Goal: Communication & Community: Answer question/provide support

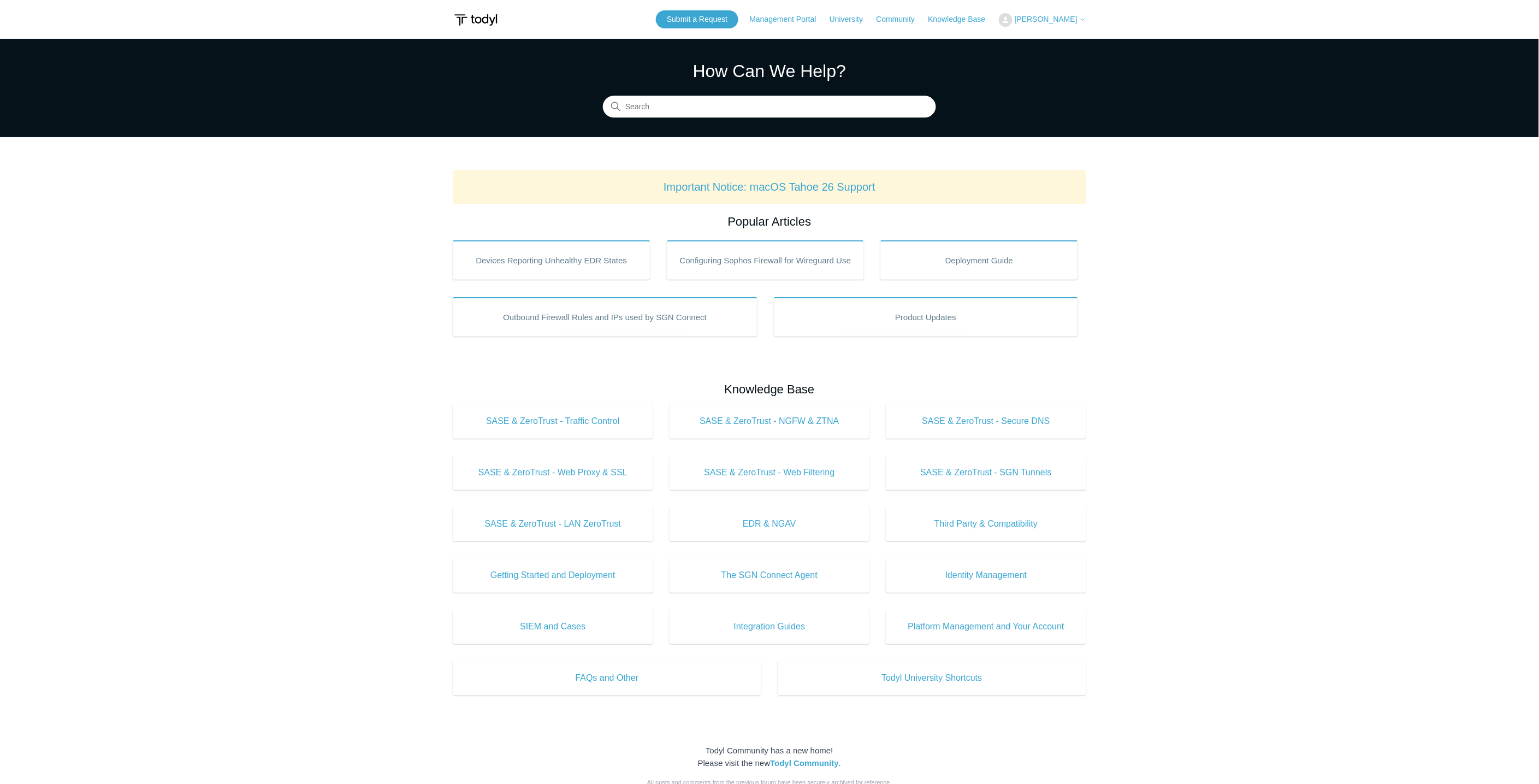
click at [1057, 17] on span "[PERSON_NAME]" at bounding box center [1045, 19] width 63 height 9
click at [1061, 38] on link "My Support Requests" at bounding box center [1053, 42] width 107 height 19
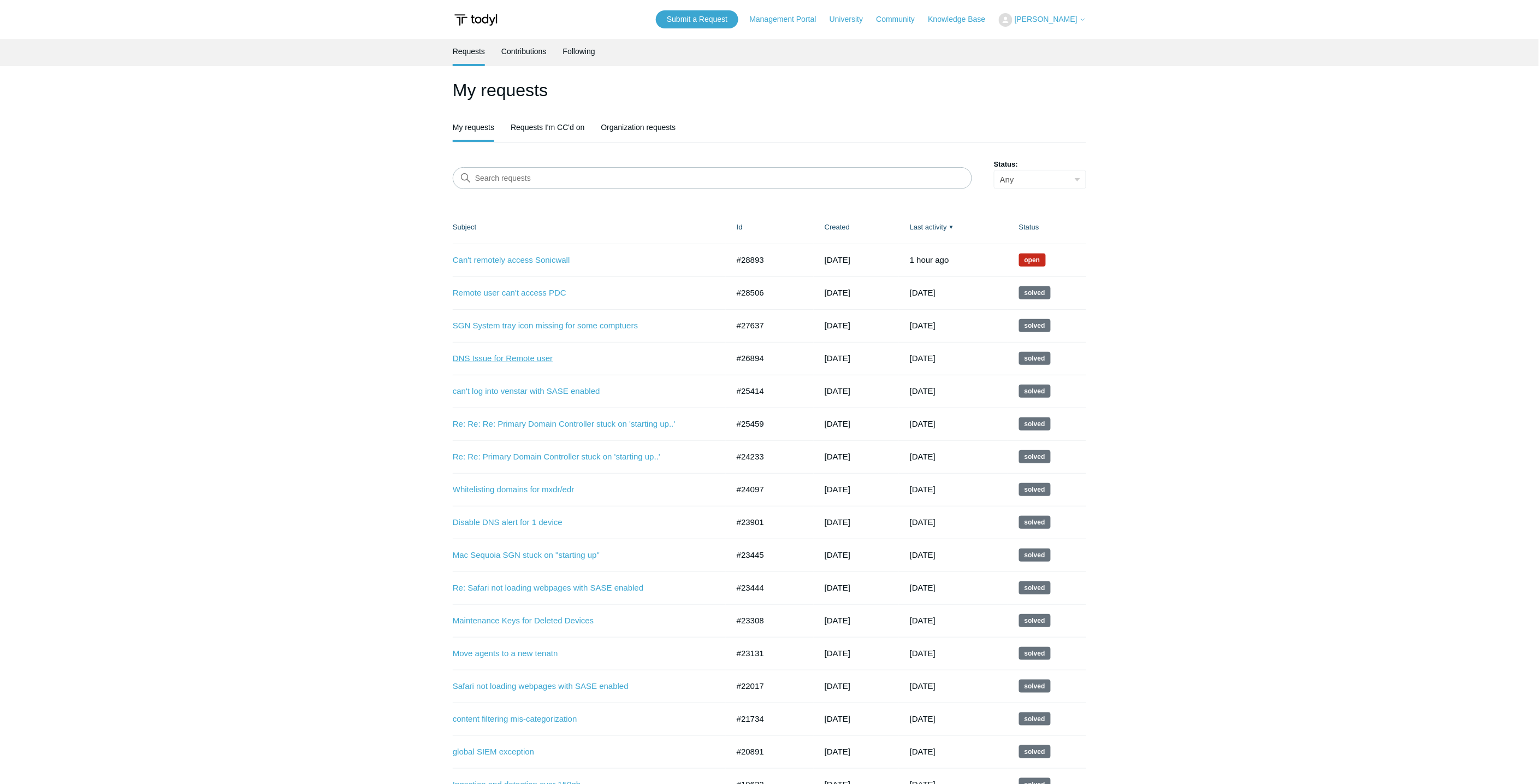
click at [515, 356] on link "DNS Issue for Remote user" at bounding box center [582, 358] width 260 height 13
click at [503, 423] on link "Re: Re: Re: Primary Domain Controller stuck on 'starting up..'" at bounding box center [582, 424] width 260 height 13
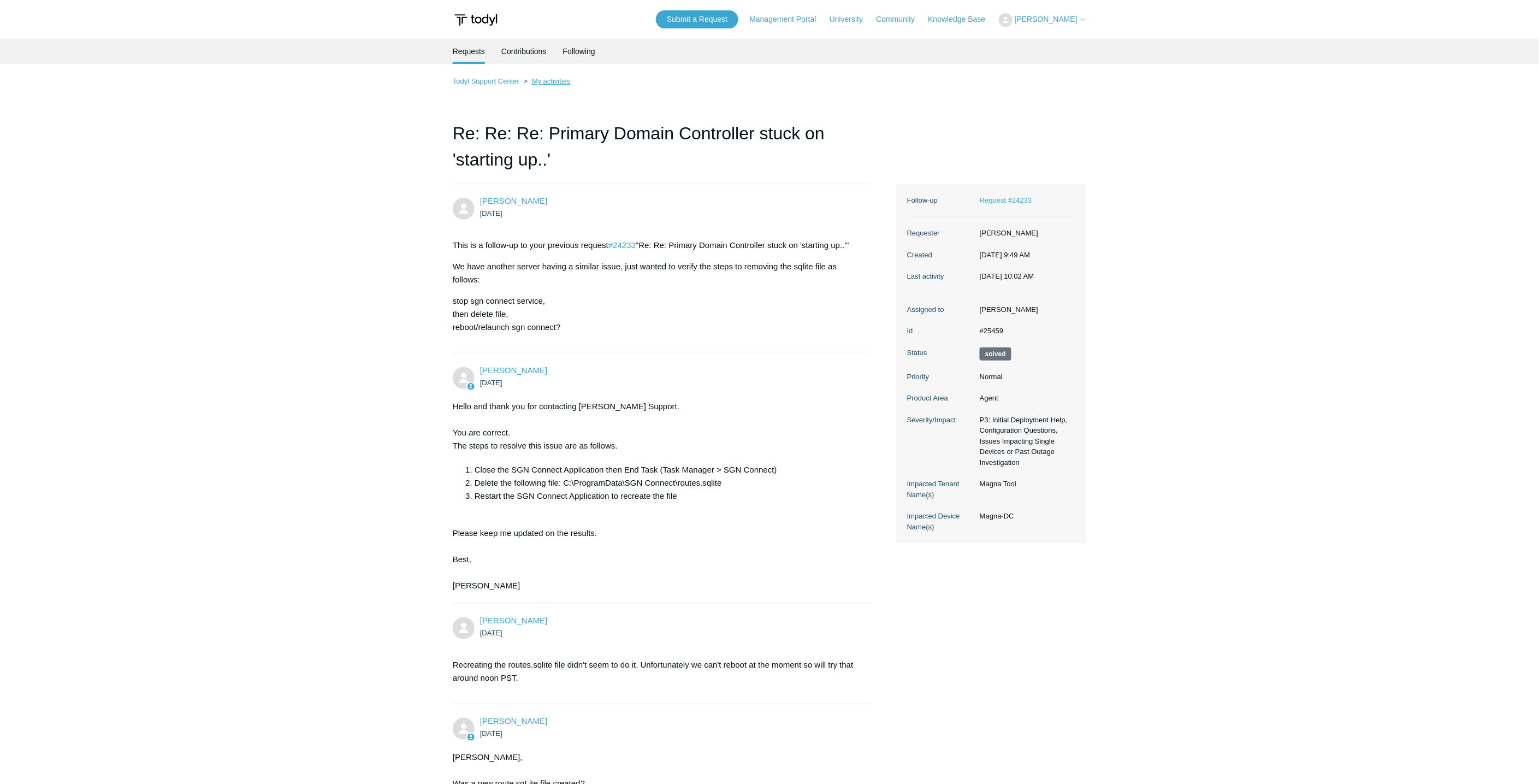
click at [547, 82] on link "My activities" at bounding box center [551, 80] width 38 height 8
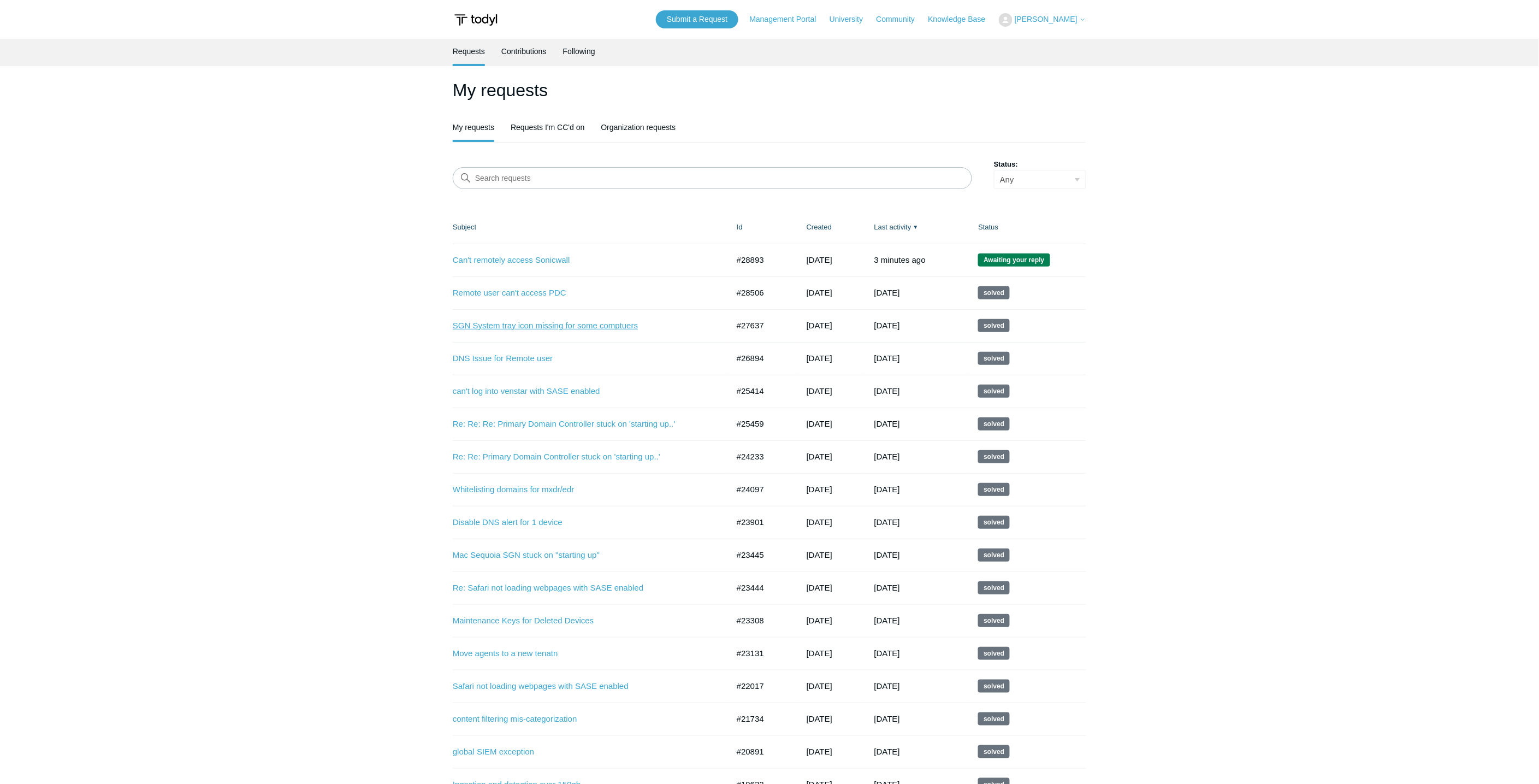
click at [516, 323] on link "SGN System tray icon missing for some comptuers" at bounding box center [582, 326] width 260 height 13
click at [516, 294] on link "Remote user can't access PDC" at bounding box center [582, 293] width 260 height 13
click at [515, 421] on link "Re: Re: Re: Primary Domain Controller stuck on 'starting up..'" at bounding box center [582, 424] width 260 height 13
click at [523, 454] on link "Re: Re: Primary Domain Controller stuck on 'starting up..'" at bounding box center [582, 457] width 260 height 13
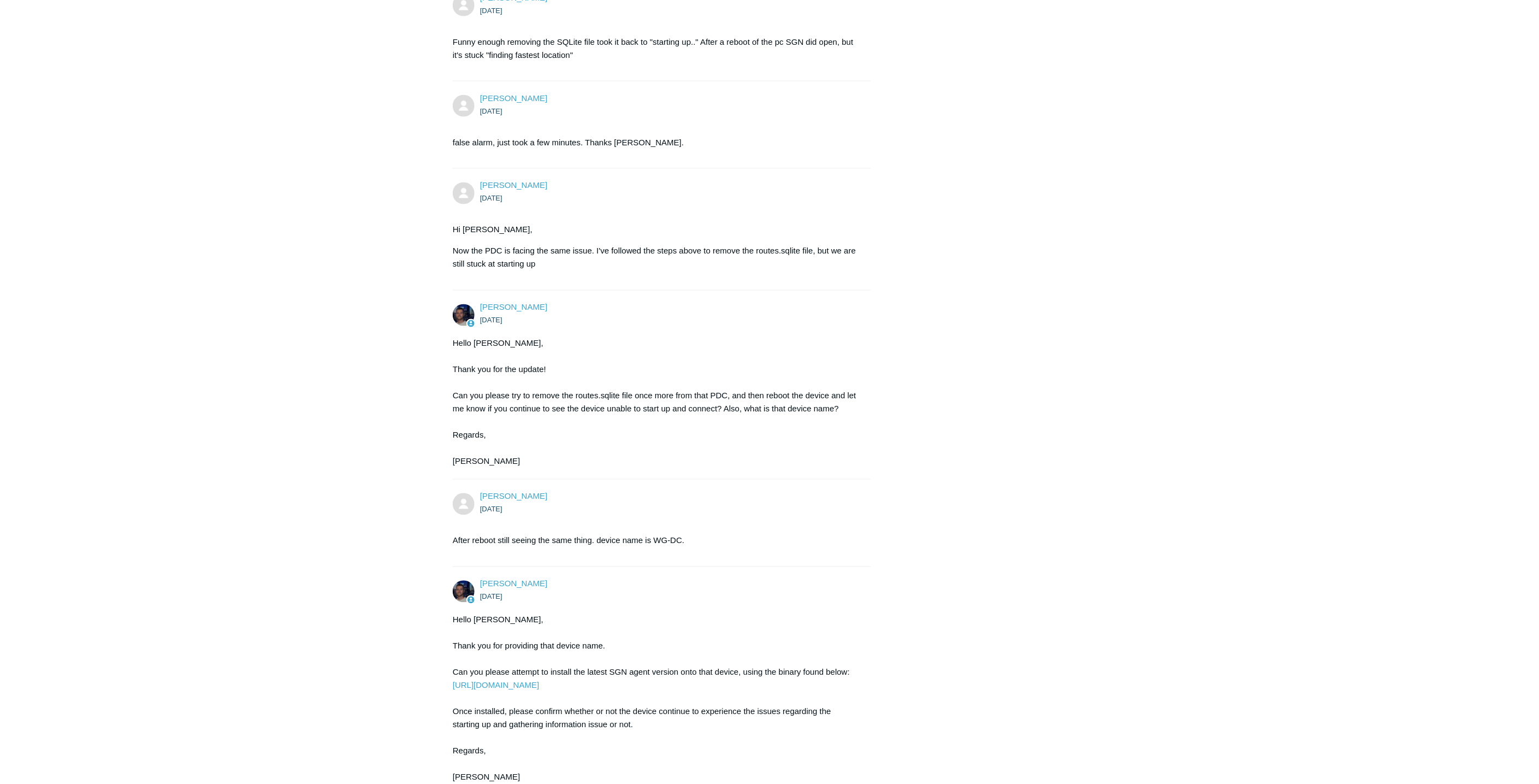
scroll to position [849, 0]
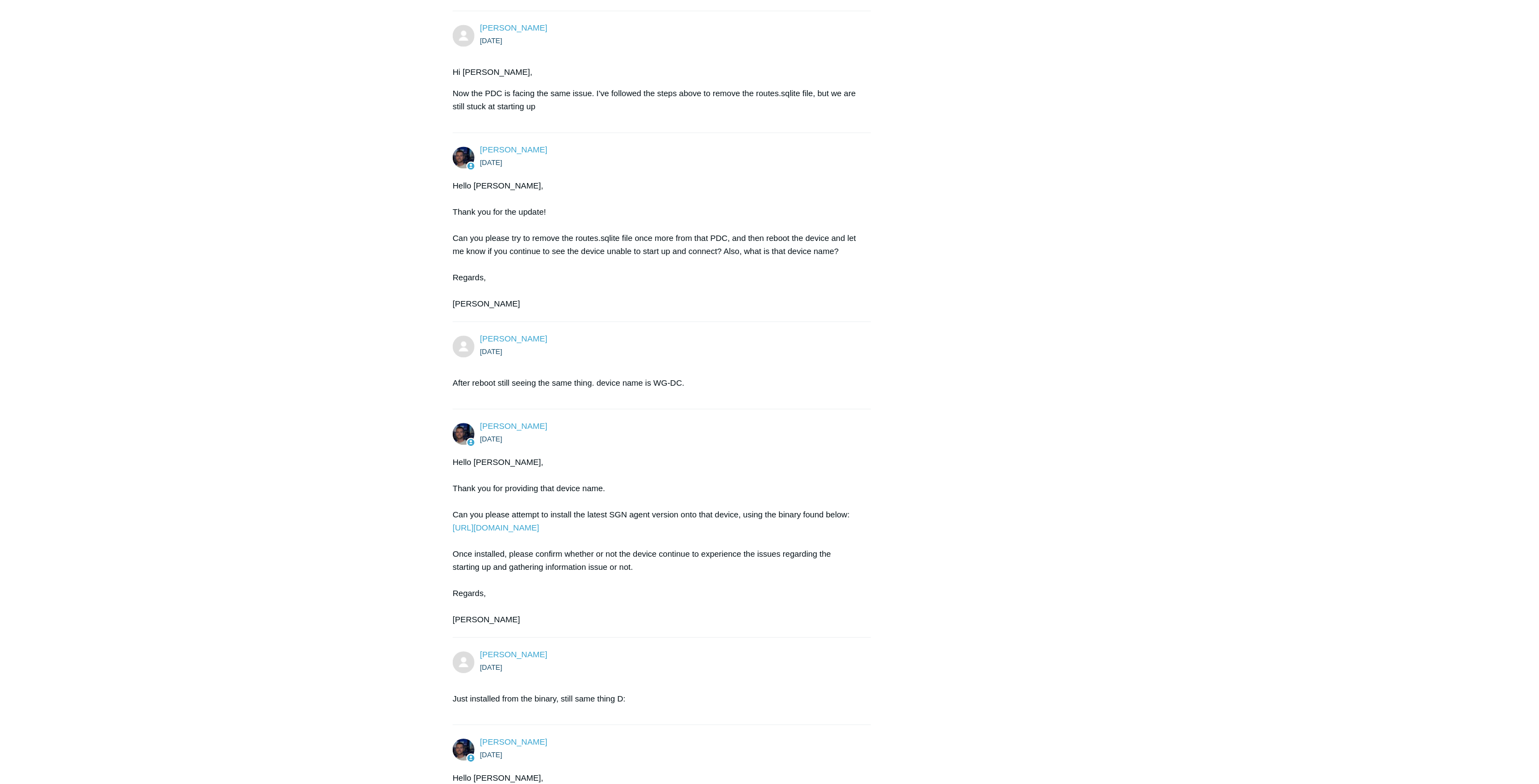
click at [363, 520] on main "Requests Contributions Following Todyl Support Center My activities Remote user…" at bounding box center [770, 483] width 1539 height 2588
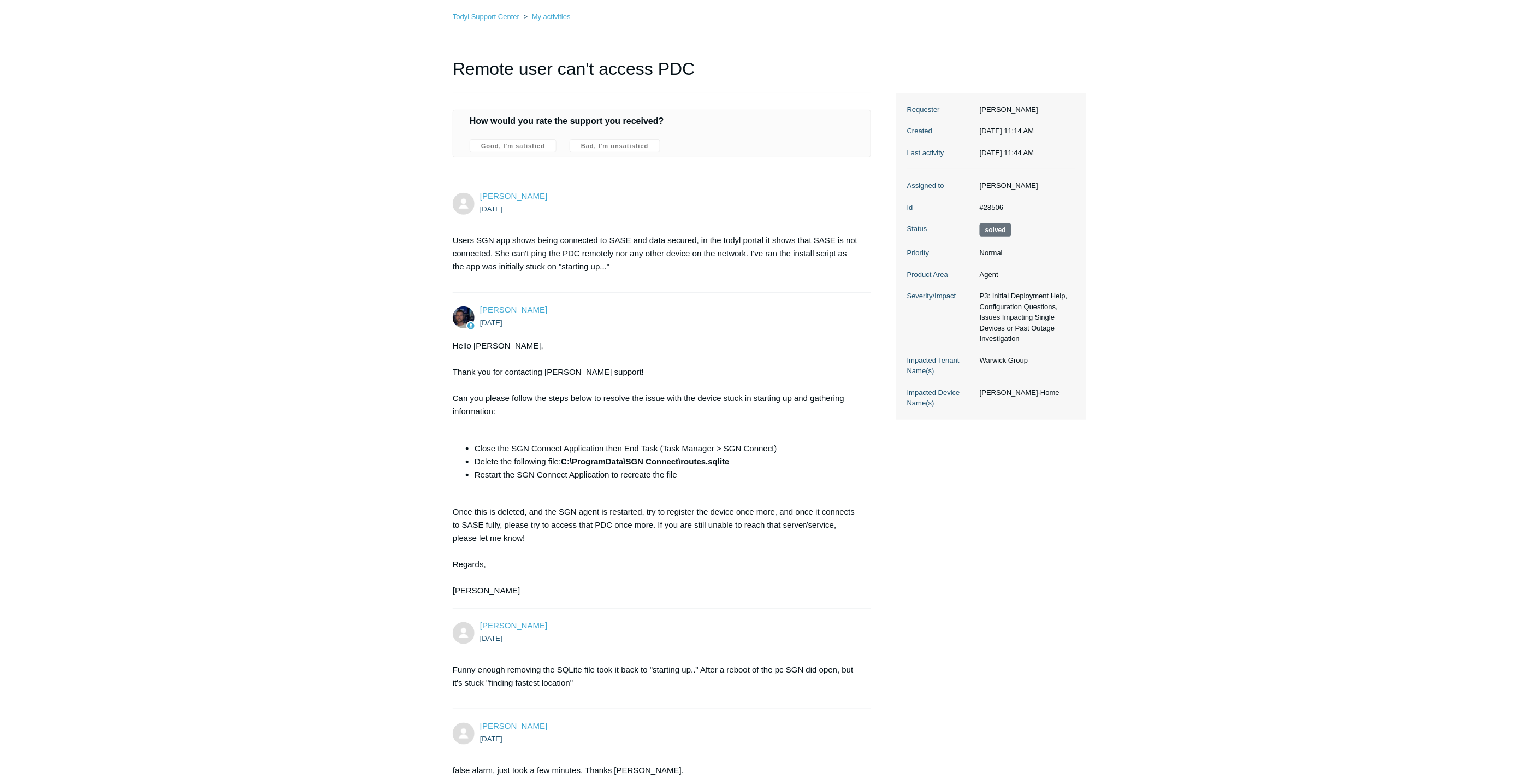
scroll to position [0, 0]
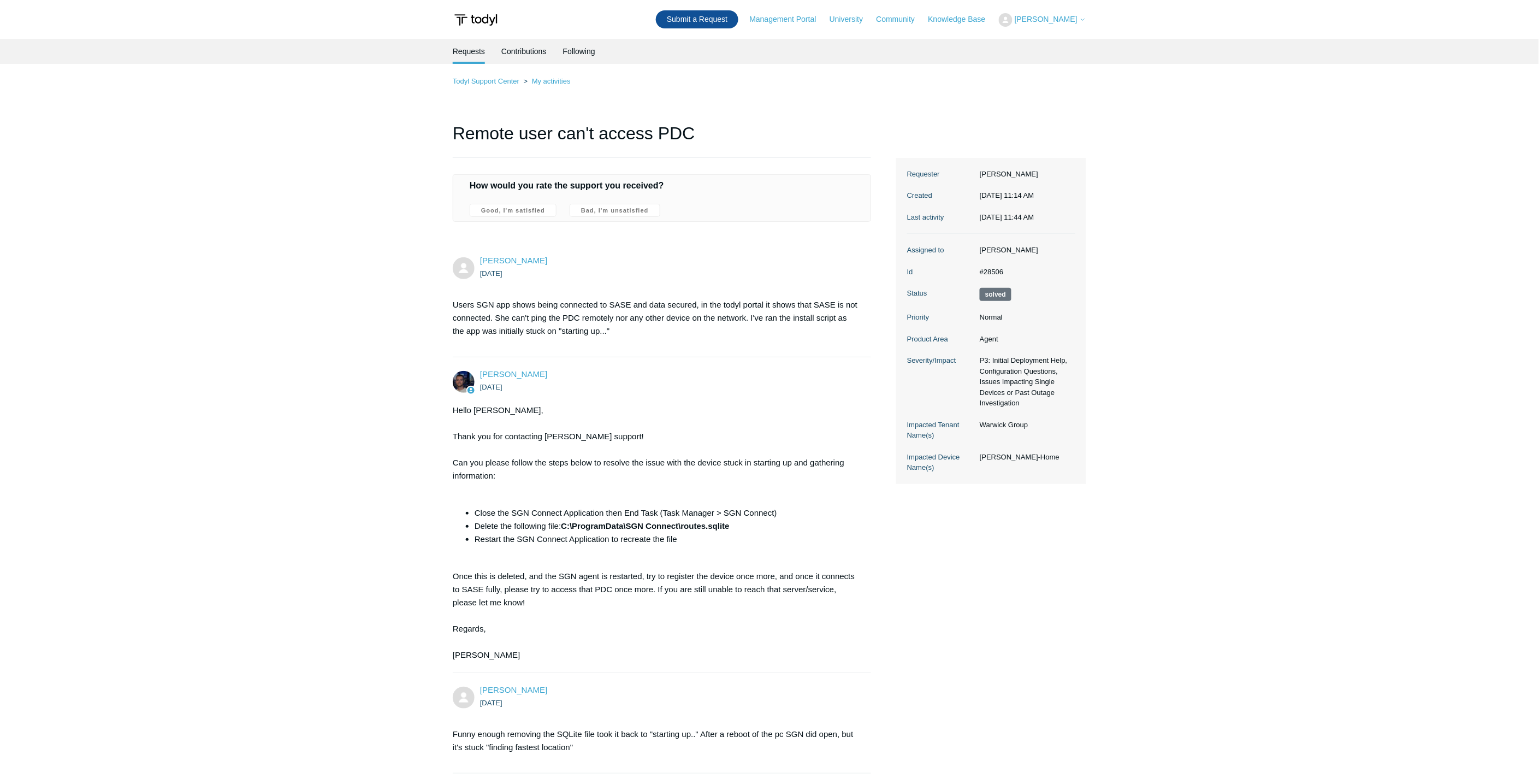
click at [738, 25] on link "Submit a Request" at bounding box center [697, 19] width 82 height 18
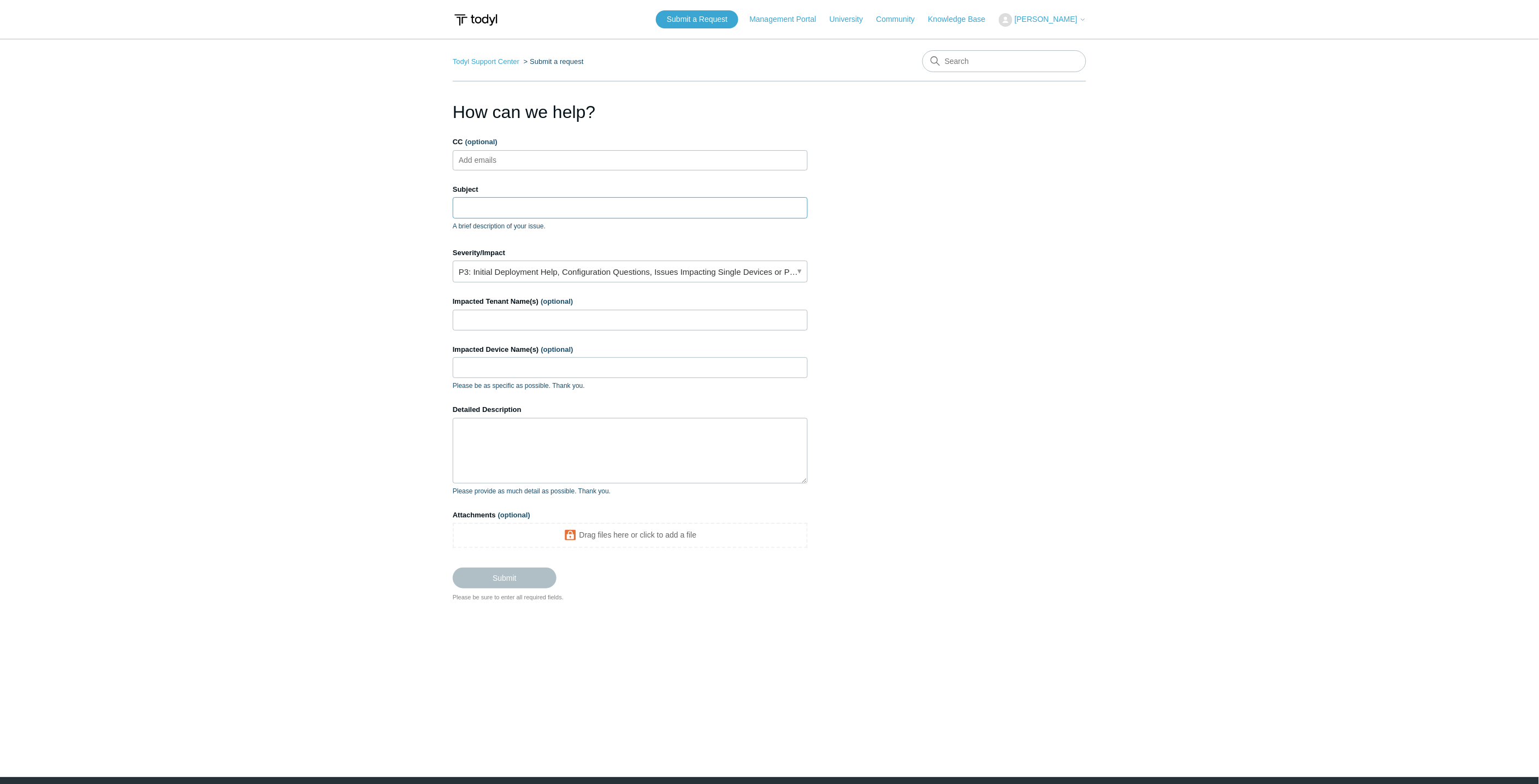
click at [474, 207] on input "Subject" at bounding box center [630, 207] width 355 height 21
type input "PDC down, stuck applying routes, can't update to latest version"
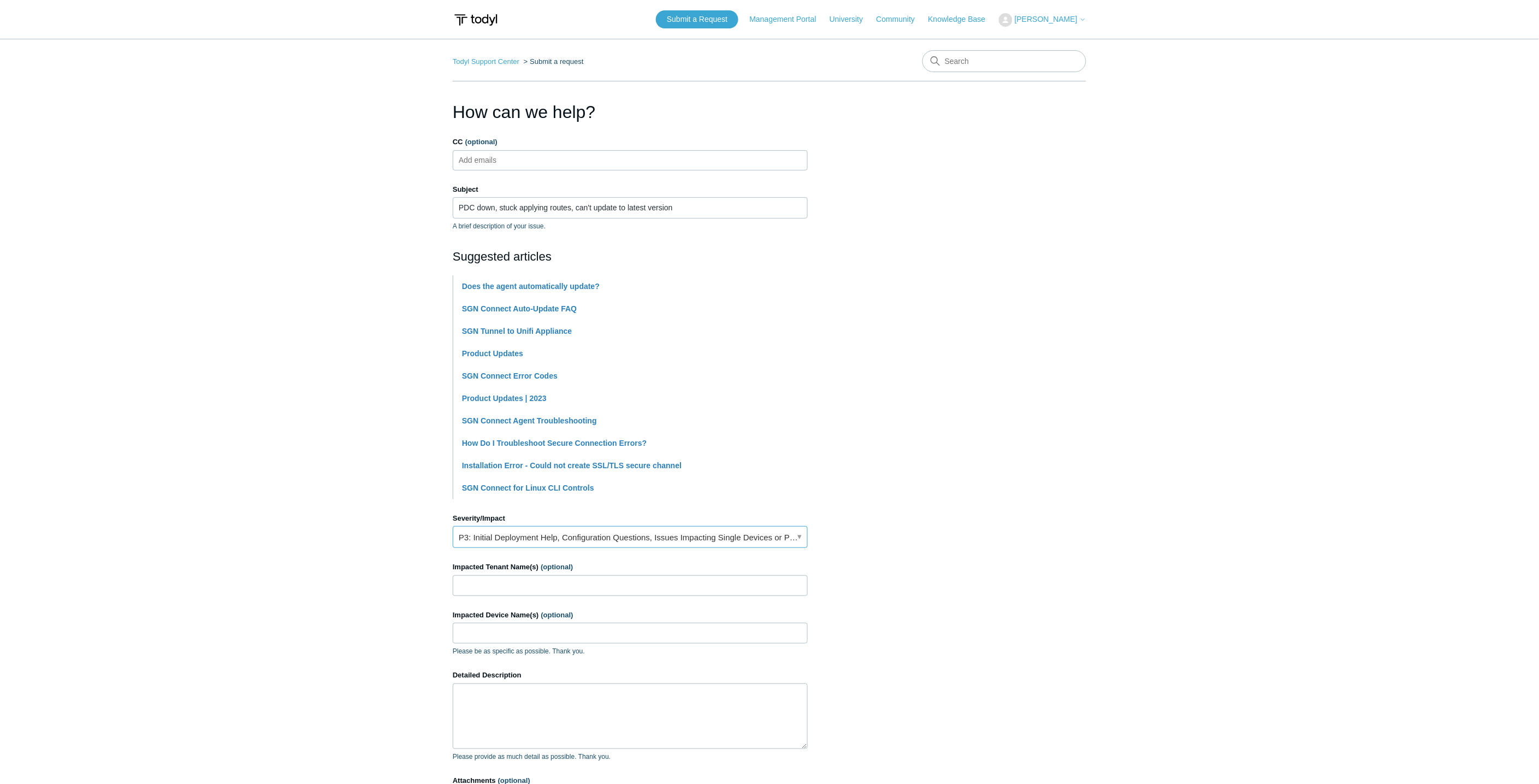
click at [618, 530] on link "P3: Initial Deployment Help, Configuration Questions, Issues Impacting Single D…" at bounding box center [630, 536] width 355 height 22
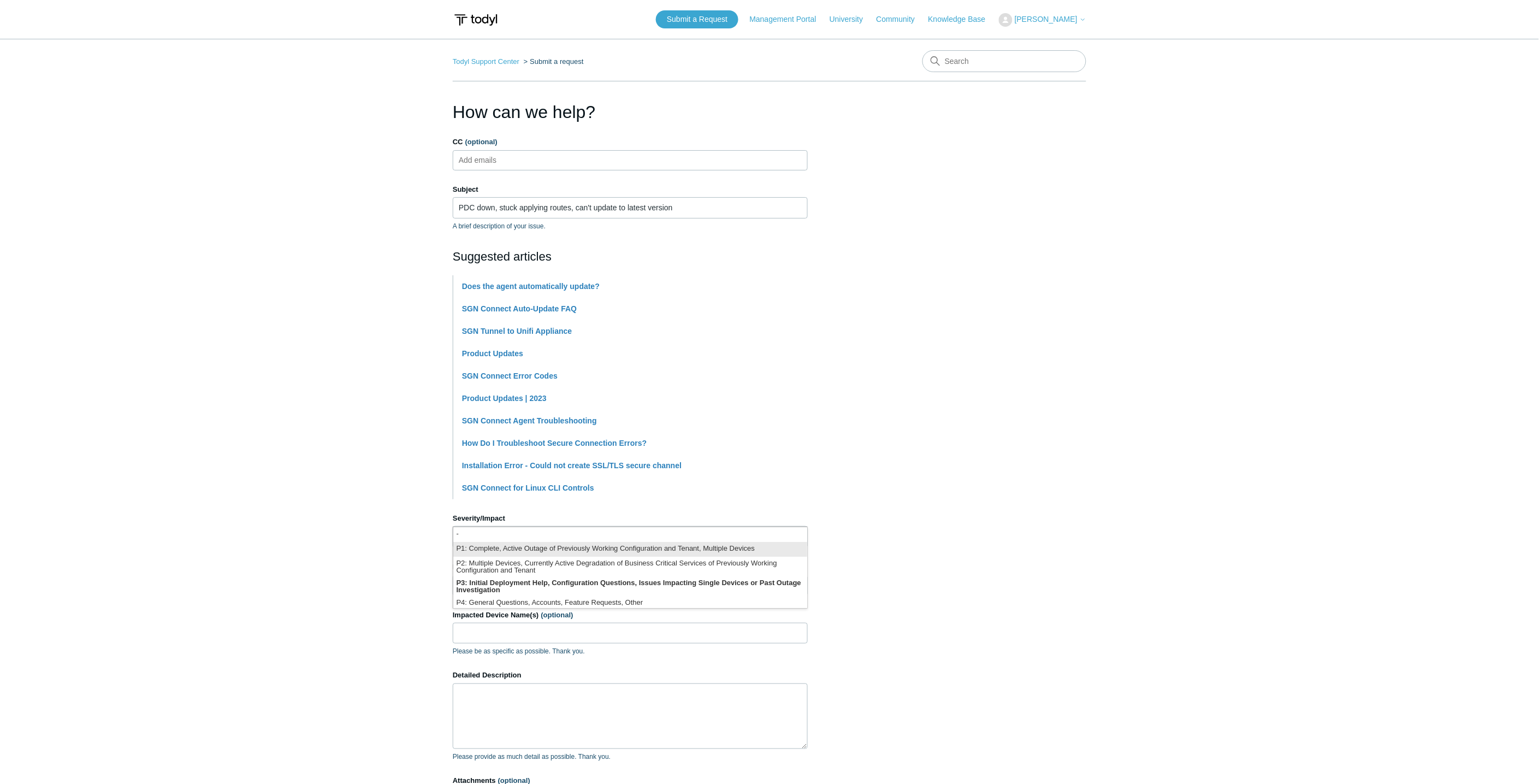
click at [569, 545] on li "P1: Complete, Active Outage of Previously Working Configuration and Tenant, Mul…" at bounding box center [630, 549] width 354 height 15
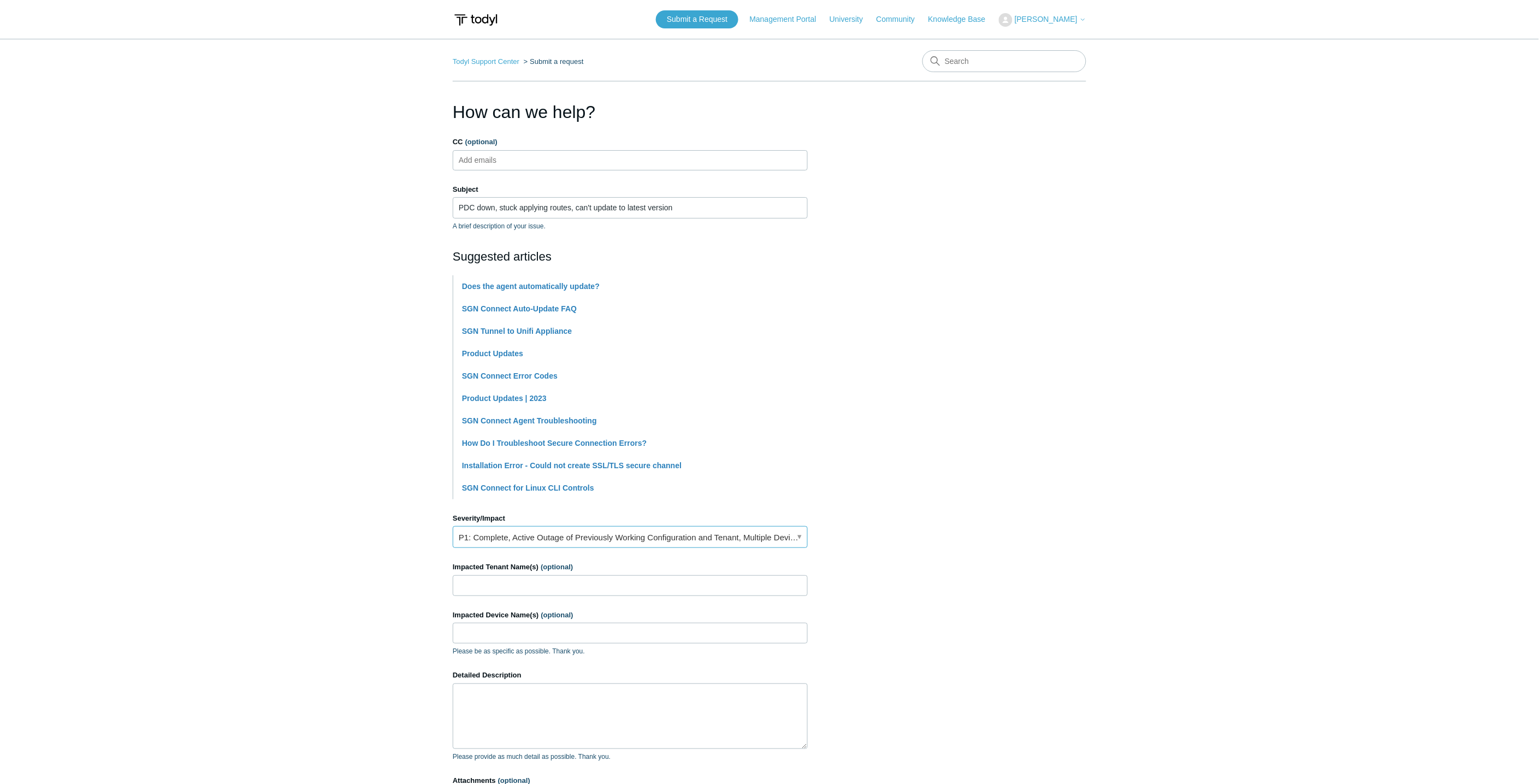
click at [542, 544] on link "P1: Complete, Active Outage of Previously Working Configuration and Tenant, Mul…" at bounding box center [630, 536] width 355 height 22
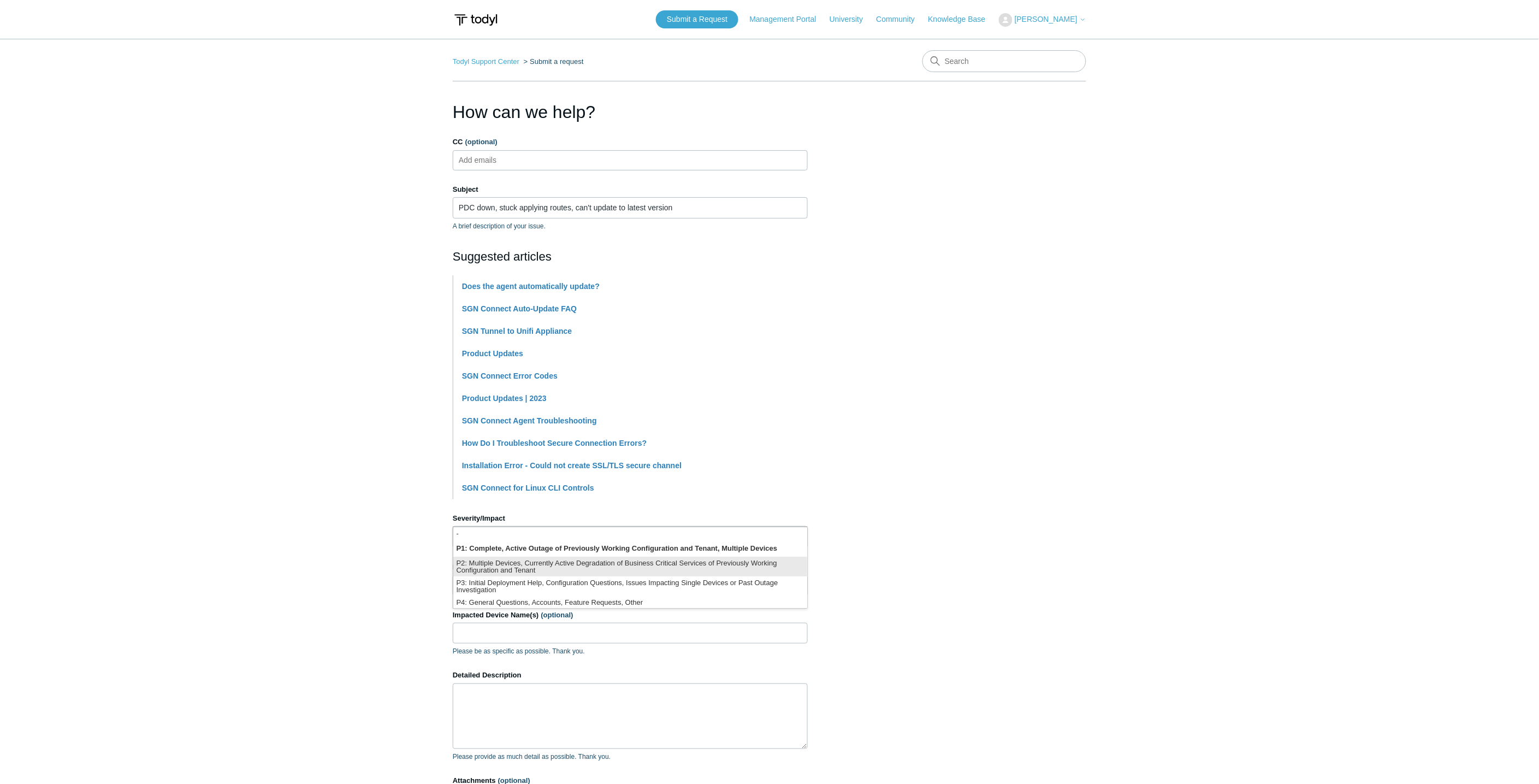
click at [534, 569] on li "P2: Multiple Devices, Currently Active Degradation of Business Critical Service…" at bounding box center [630, 567] width 354 height 20
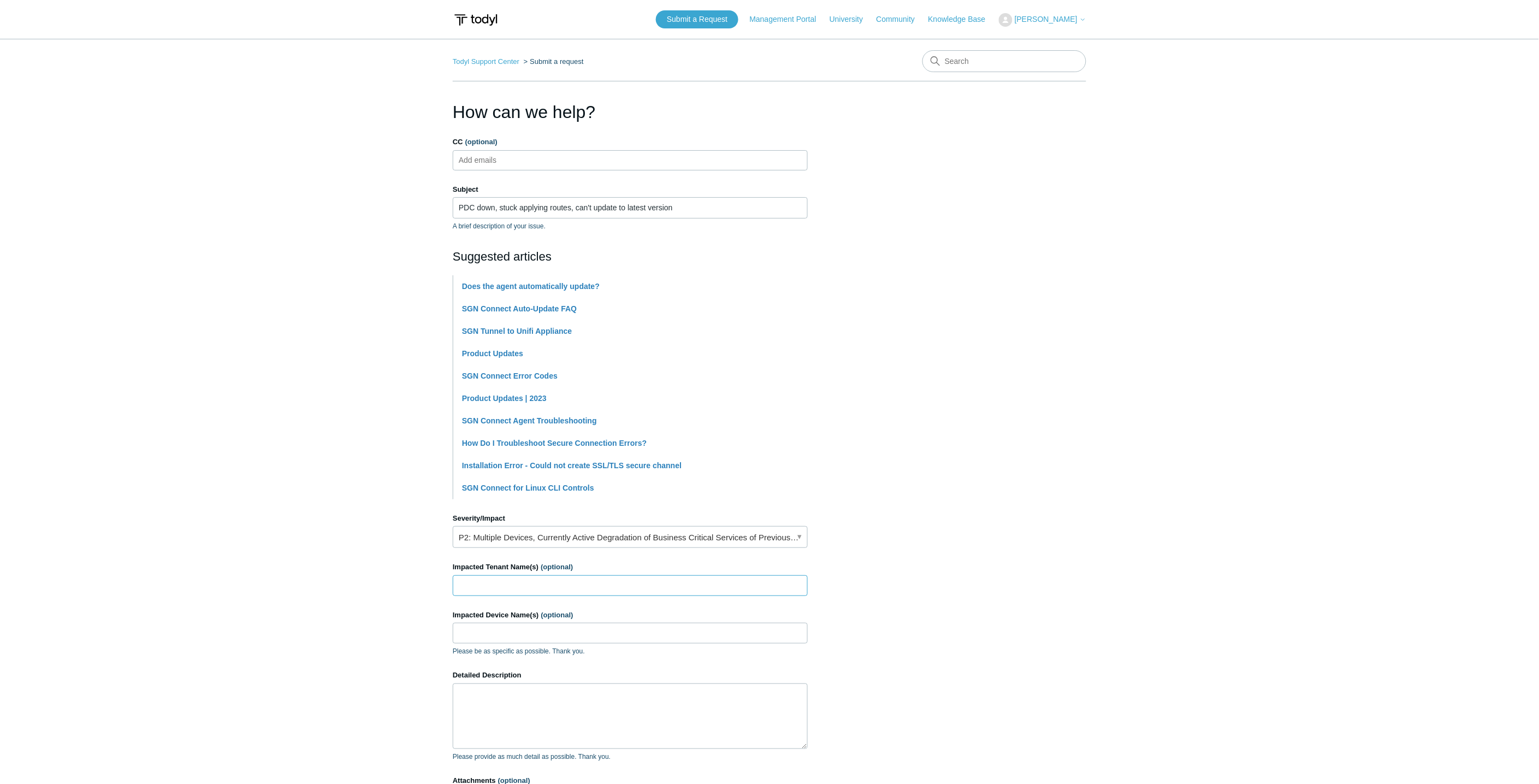
click at [528, 579] on input "Impacted Tenant Name(s) (optional)" at bounding box center [630, 585] width 355 height 21
click at [536, 576] on input "Q" at bounding box center [630, 585] width 355 height 21
type input "Quality Environmental Inc"
click at [511, 620] on div "Impacted Device Name(s) (optional) Please be as specific as possible. Thank you." at bounding box center [630, 632] width 355 height 47
click at [514, 630] on input "Impacted Device Name(s) (optional)" at bounding box center [630, 632] width 355 height 21
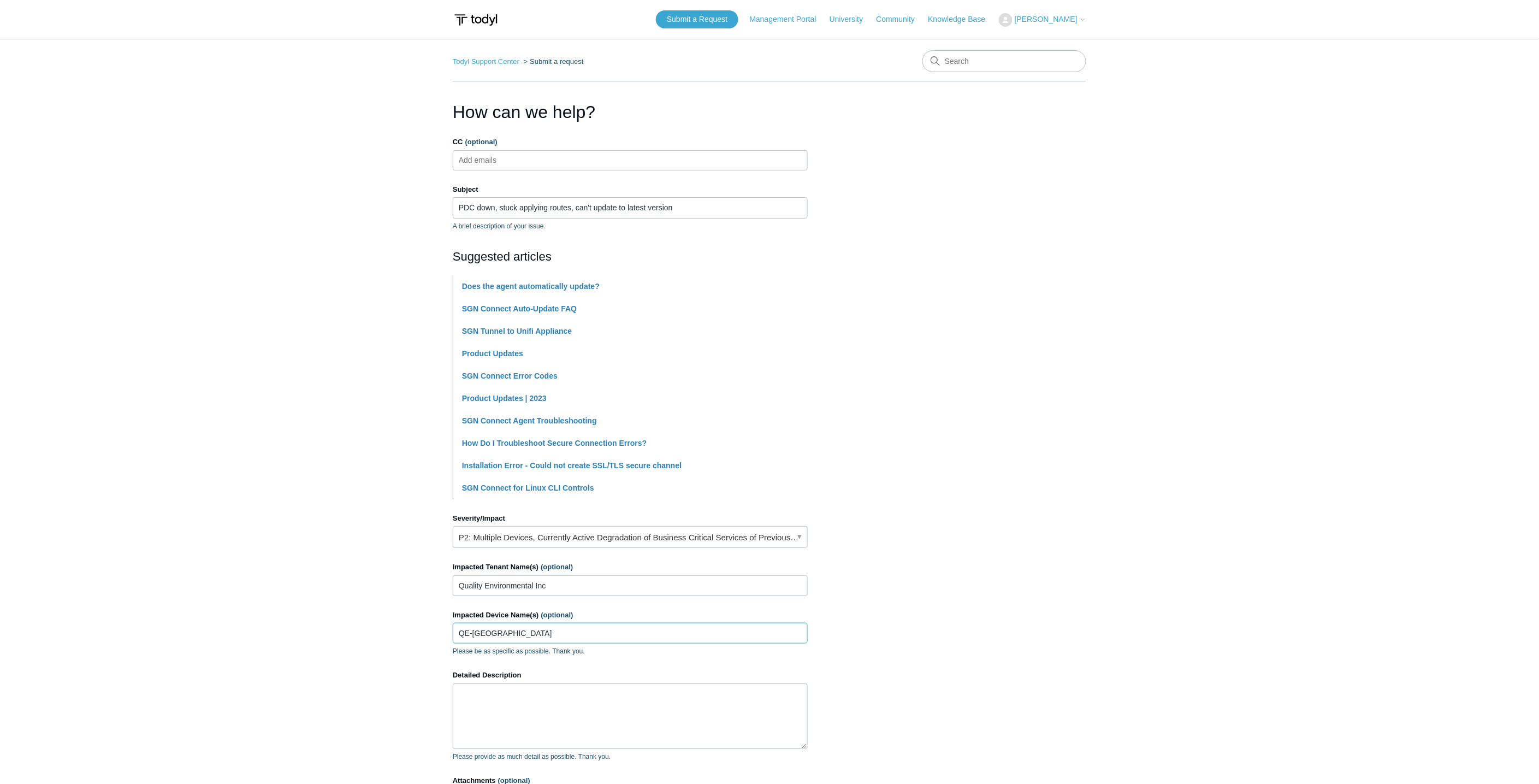
type input "QE-[GEOGRAPHIC_DATA]"
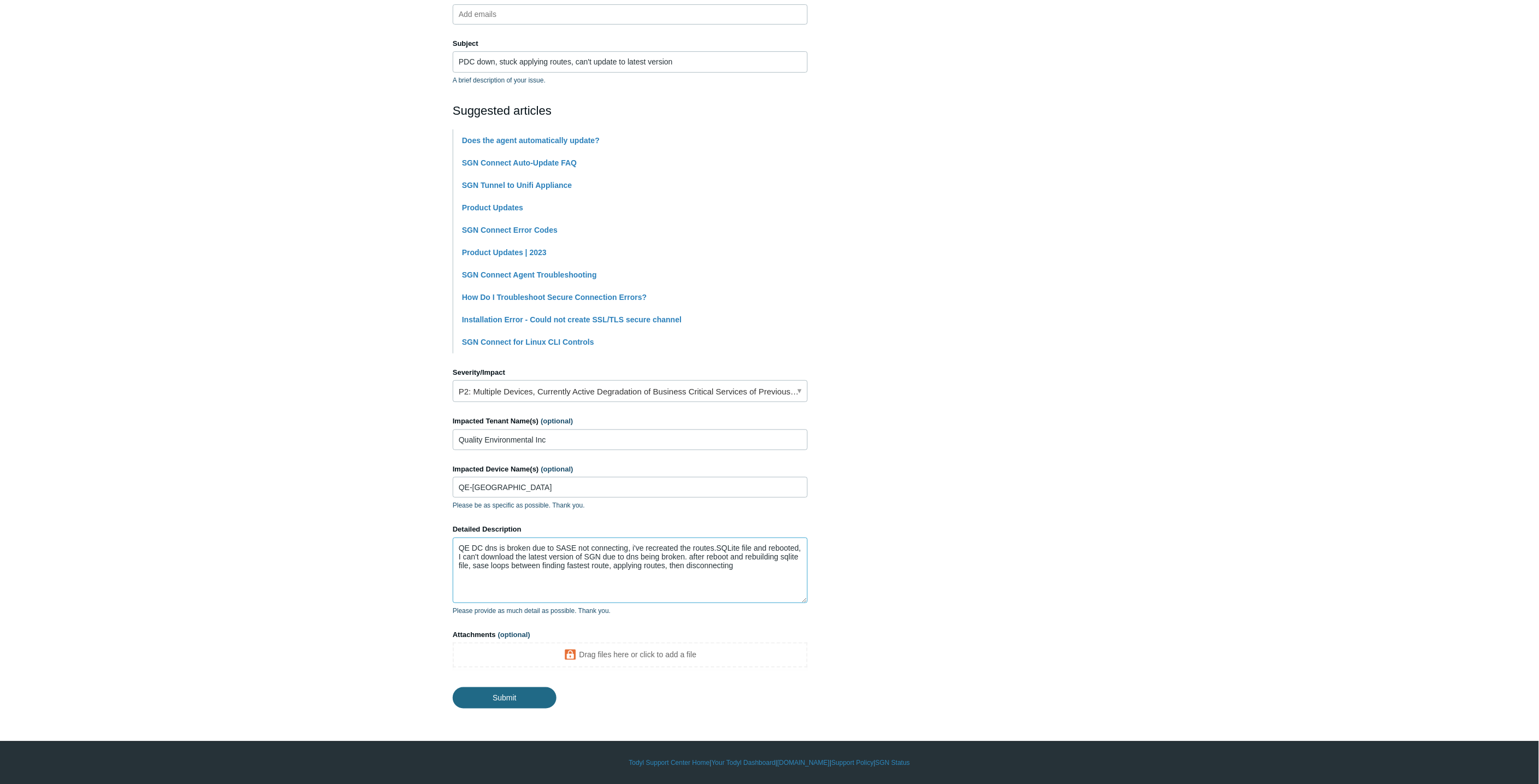
type textarea "QE DC dns is broken due to SASE not connecting, i've recreated the routes.SQLit…"
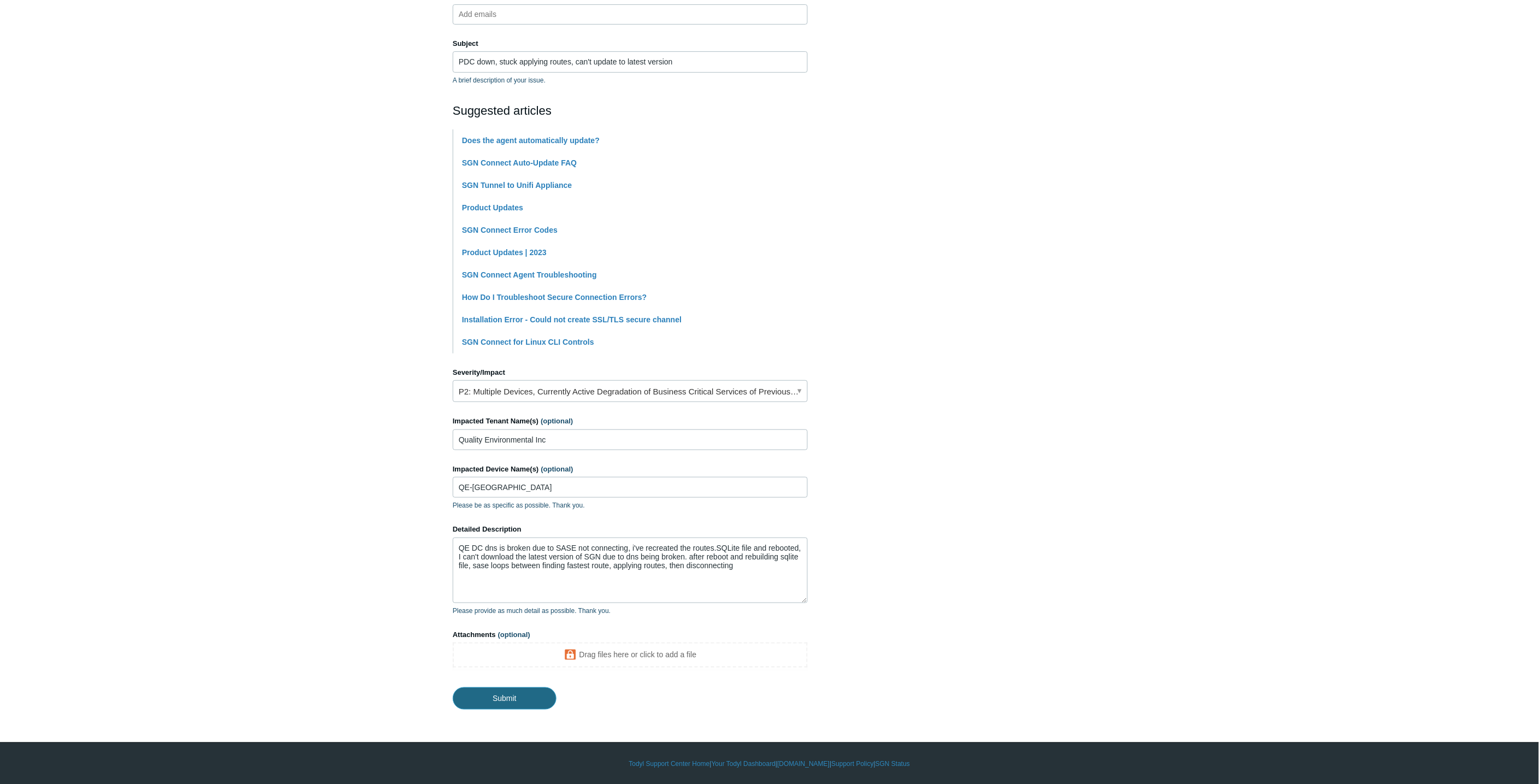
click at [515, 694] on input "Submit" at bounding box center [504, 698] width 104 height 22
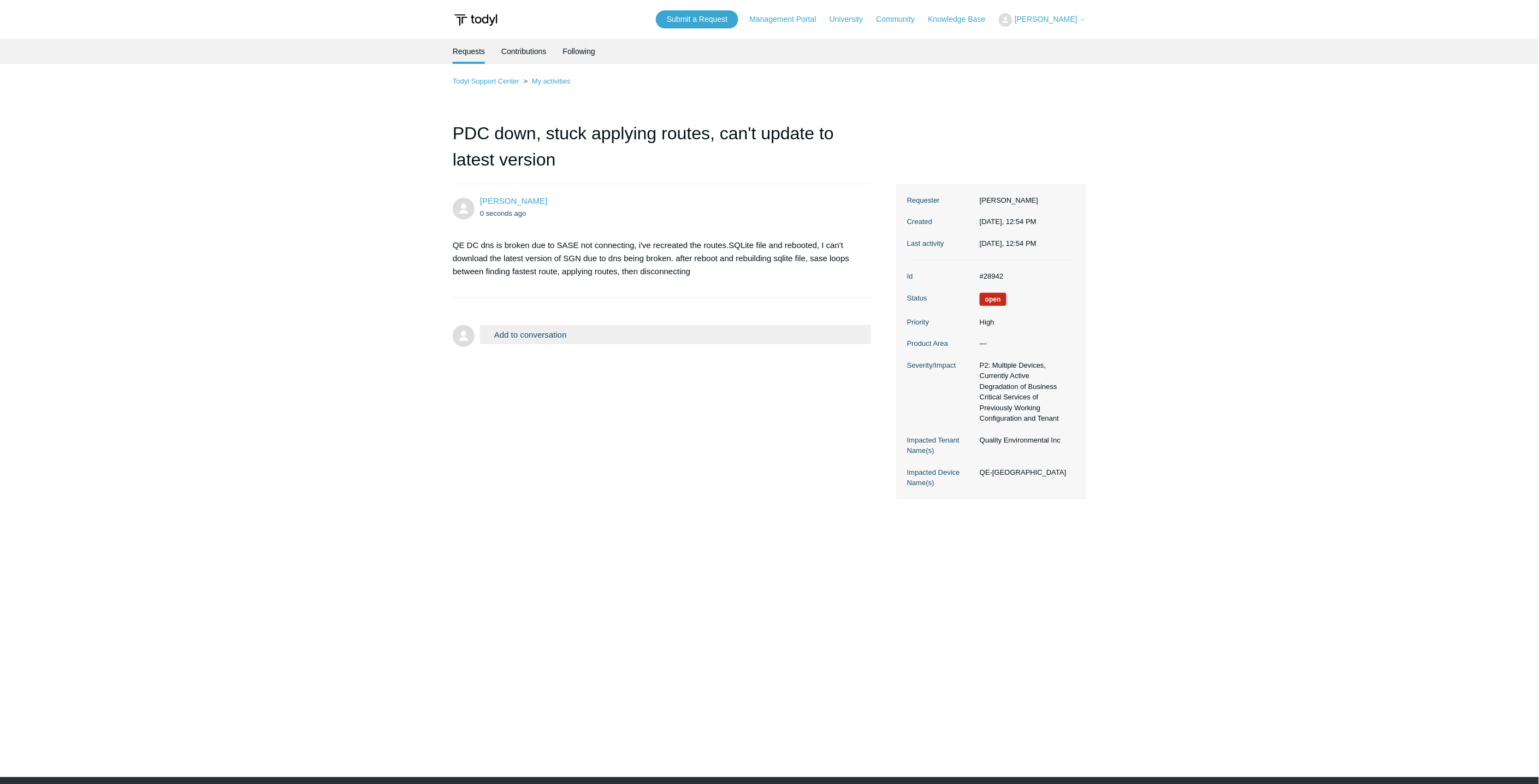
click at [369, 277] on main "Requests Contributions Following Todyl Support Center My activities PDC down, s…" at bounding box center [770, 391] width 1539 height 705
click at [543, 82] on link "My activities" at bounding box center [551, 80] width 38 height 8
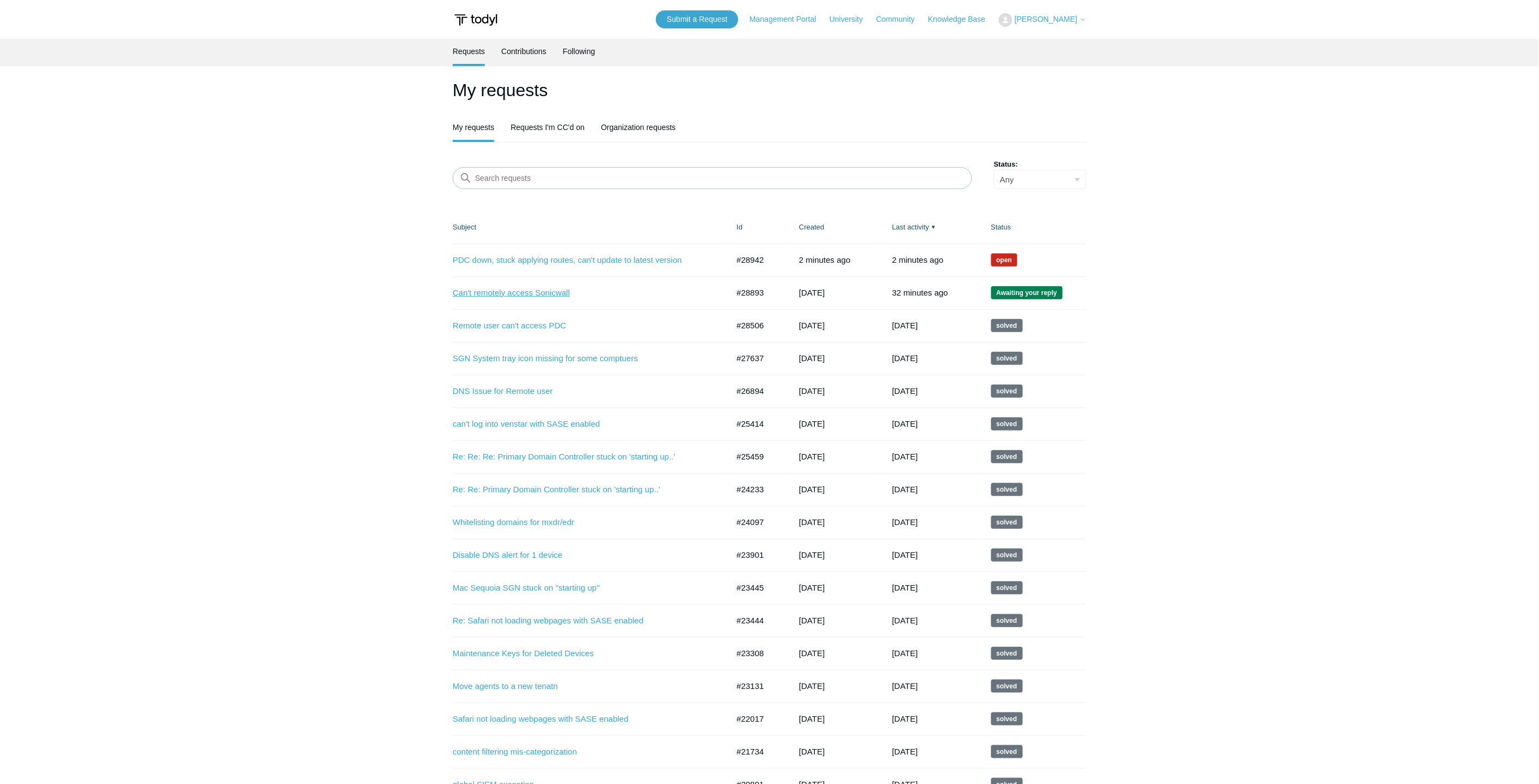
click at [533, 291] on link "Can't remotely access Sonicwall" at bounding box center [582, 293] width 260 height 13
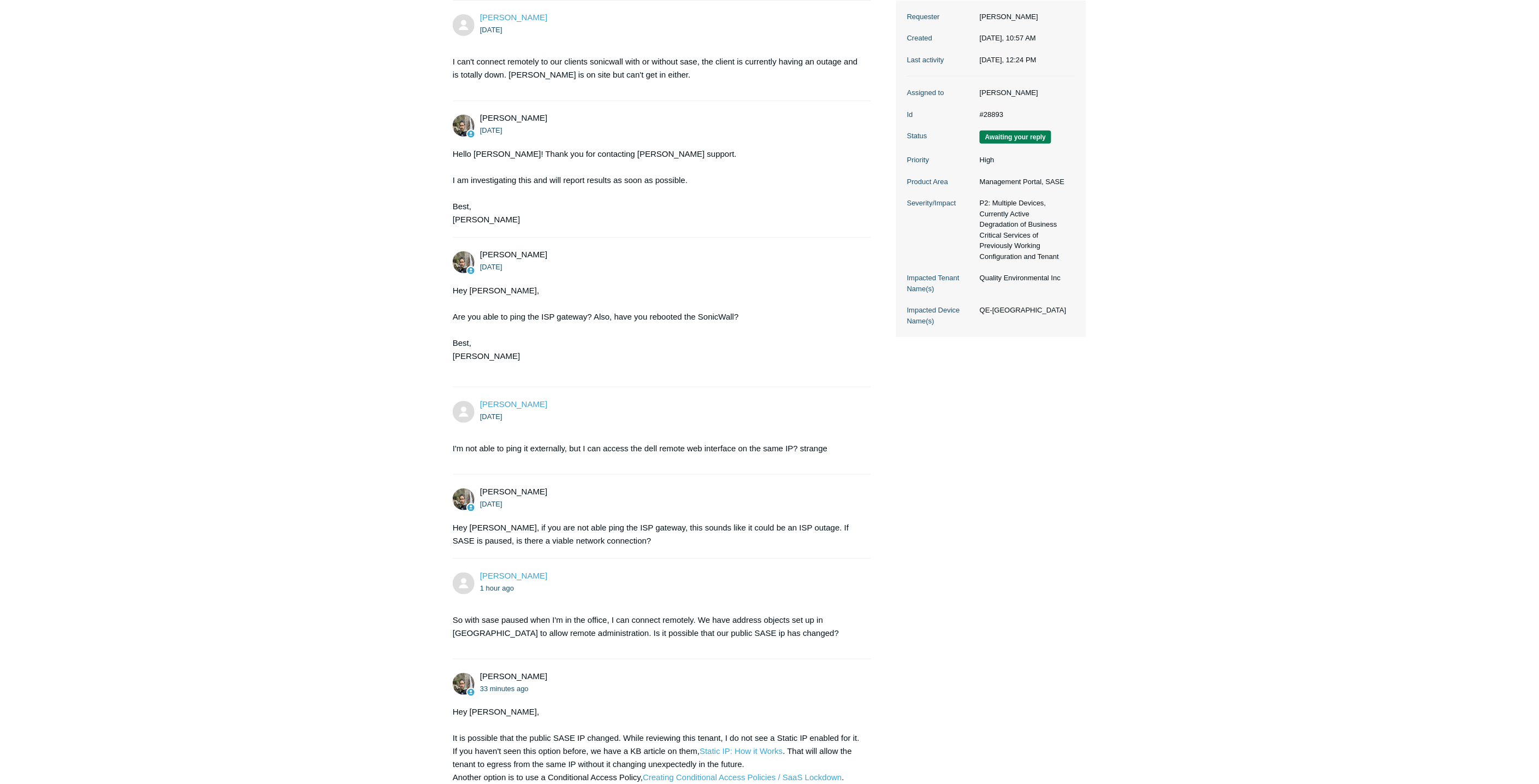
scroll to position [424, 0]
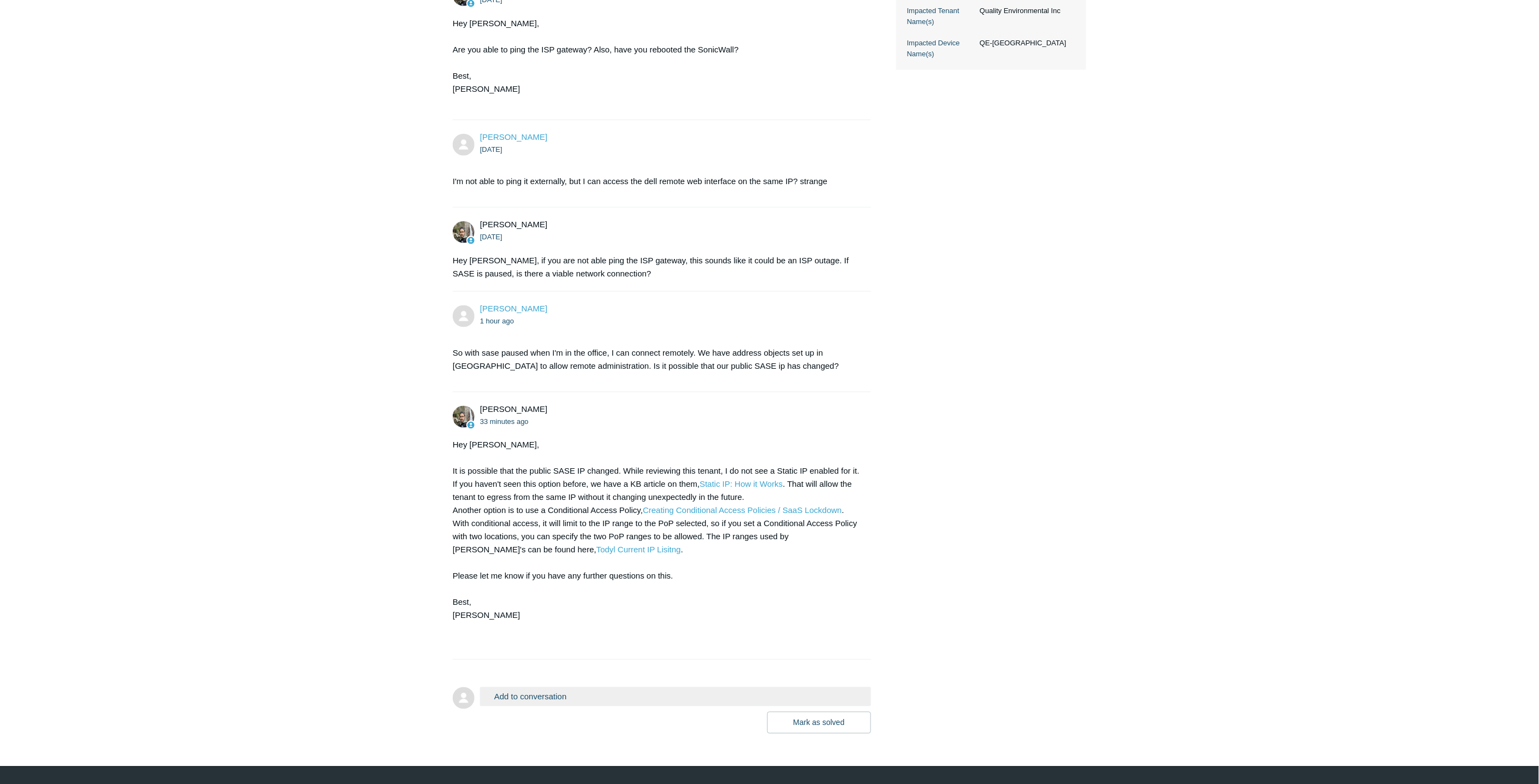
click at [659, 690] on button "Add to conversation" at bounding box center [675, 696] width 391 height 19
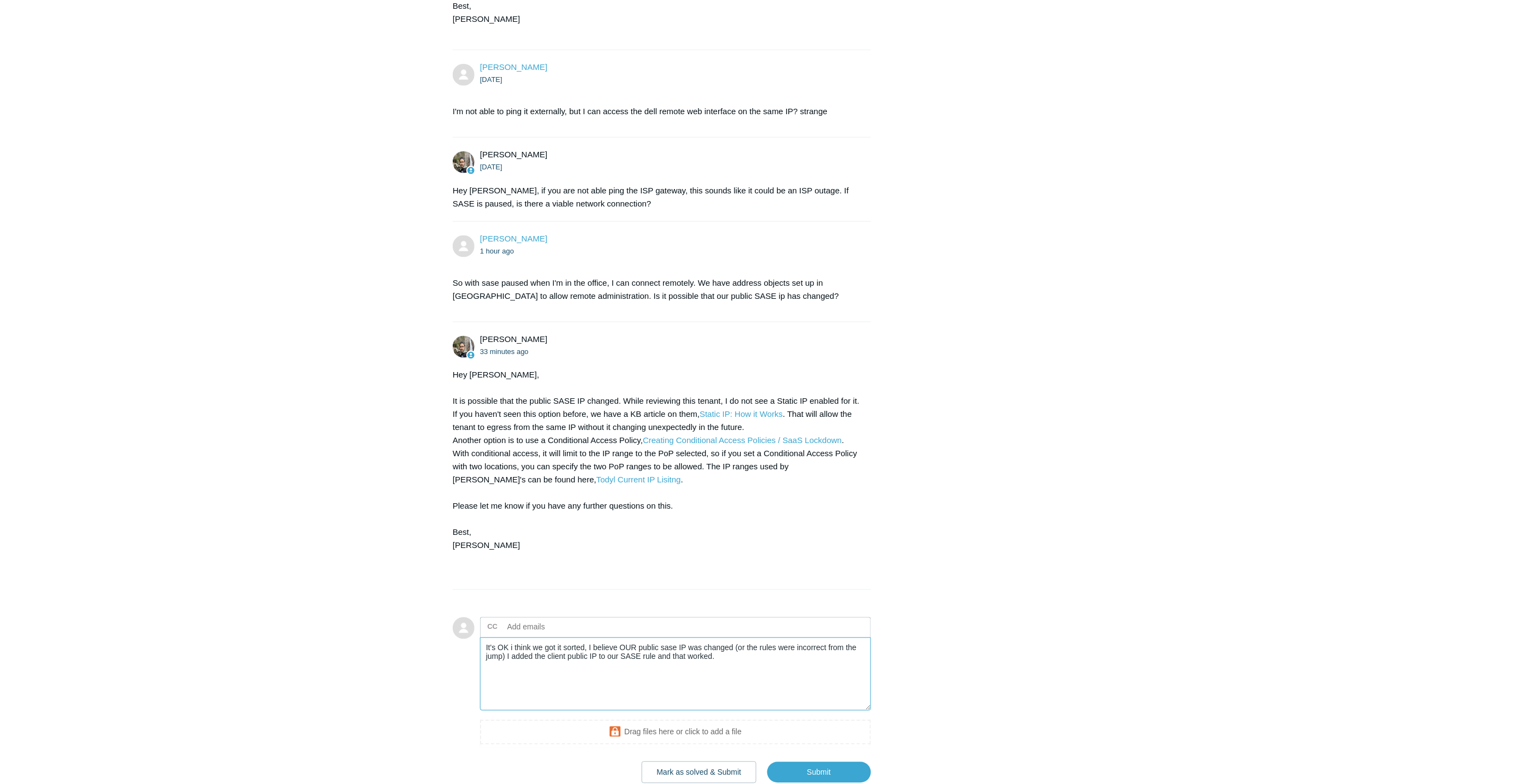
scroll to position [569, 0]
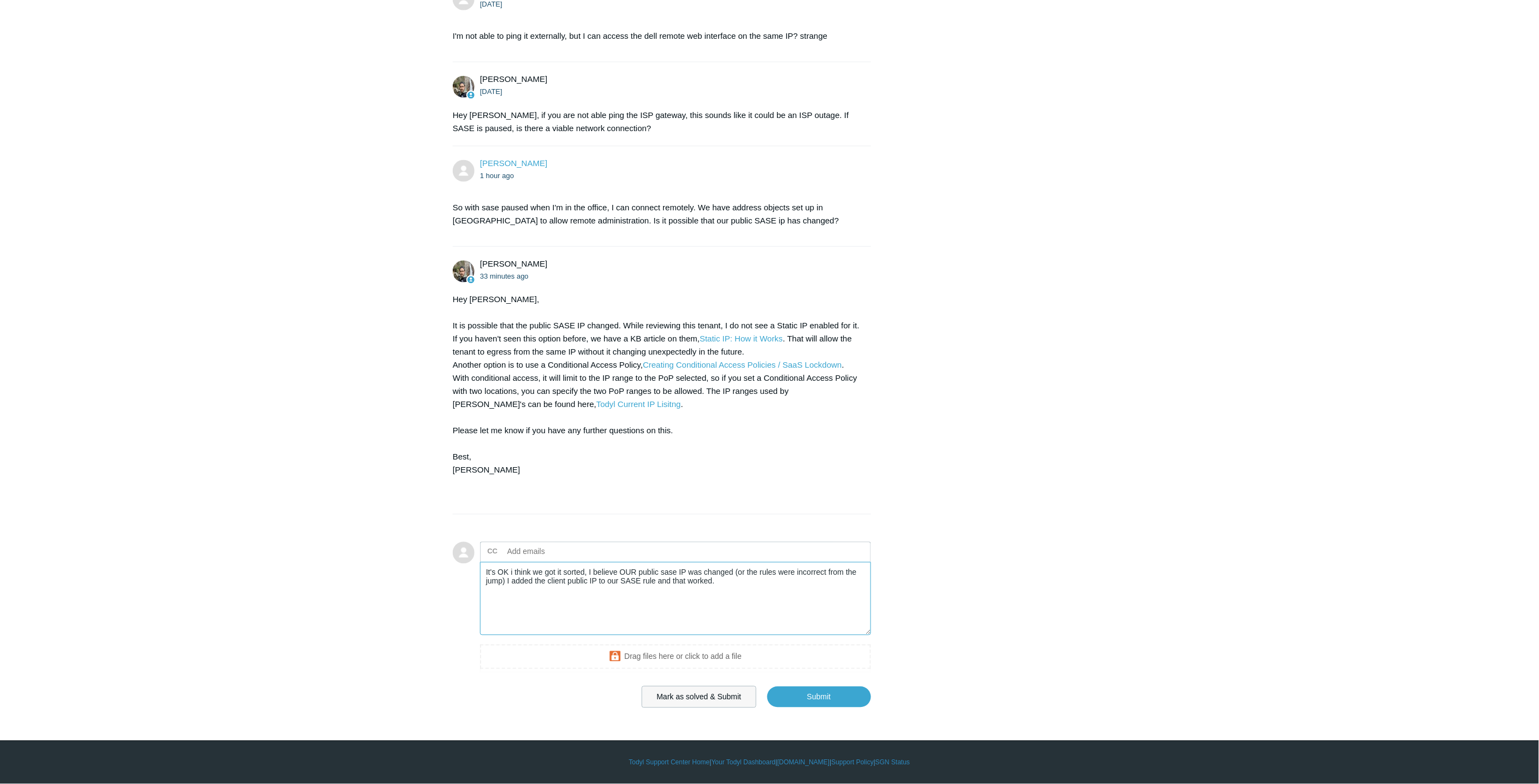
type textarea "It's OK i think we got it sorted, I believe OUR public sase IP was changed (or …"
click at [724, 695] on button "Mark as solved & Submit" at bounding box center [699, 697] width 115 height 22
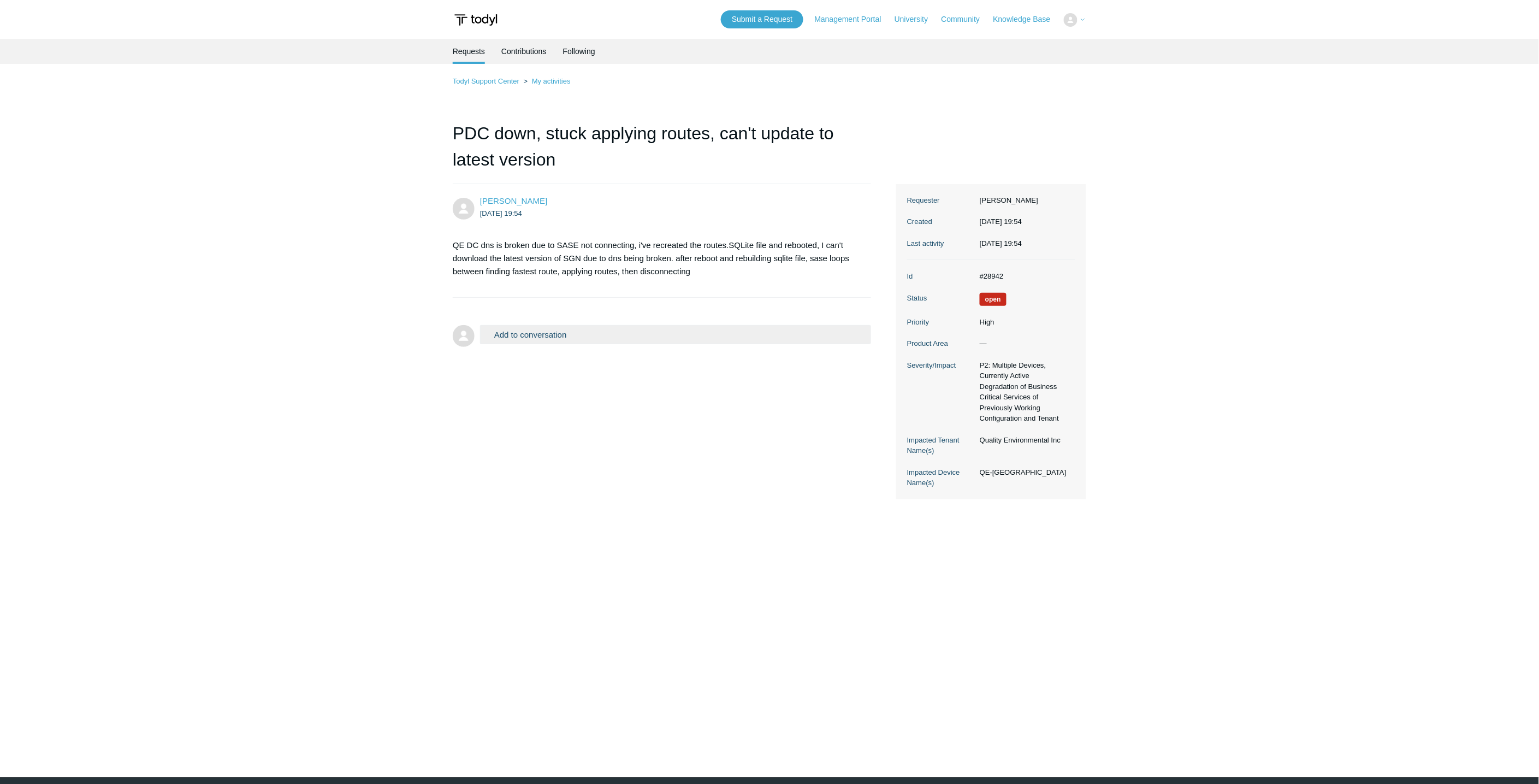
click at [323, 203] on main "Requests Contributions Following Todyl Support Center My activities PDC down, s…" at bounding box center [770, 391] width 1539 height 705
click at [681, 244] on p "QE DC dns is broken due to SASE not connecting, i've recreated the routes.SQLit…" at bounding box center [656, 258] width 408 height 39
